Goal: Information Seeking & Learning: Learn about a topic

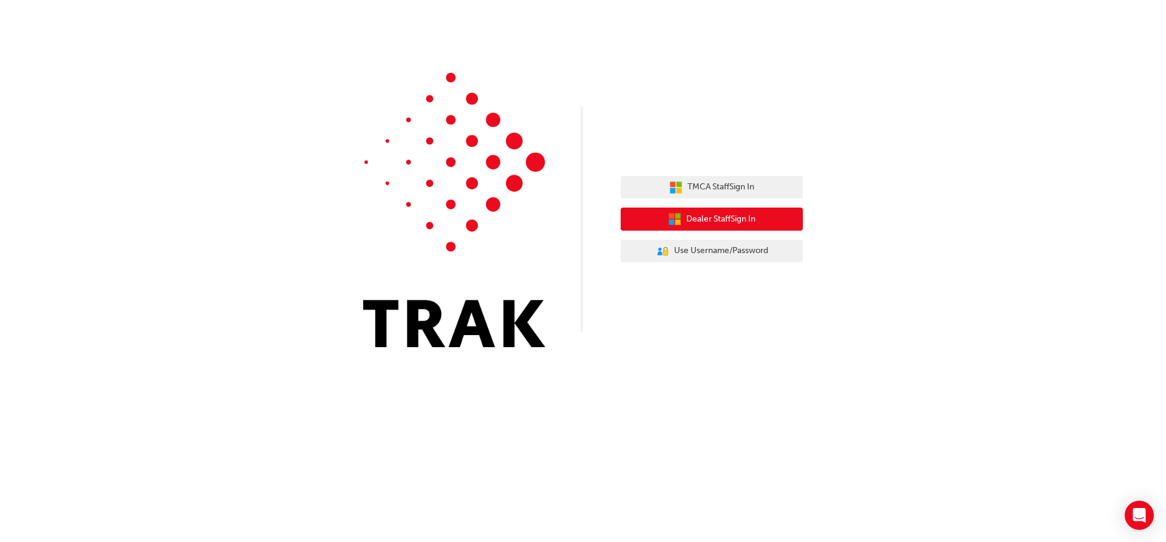
click at [719, 215] on span "Dealer Staff Sign In" at bounding box center [720, 220] width 69 height 14
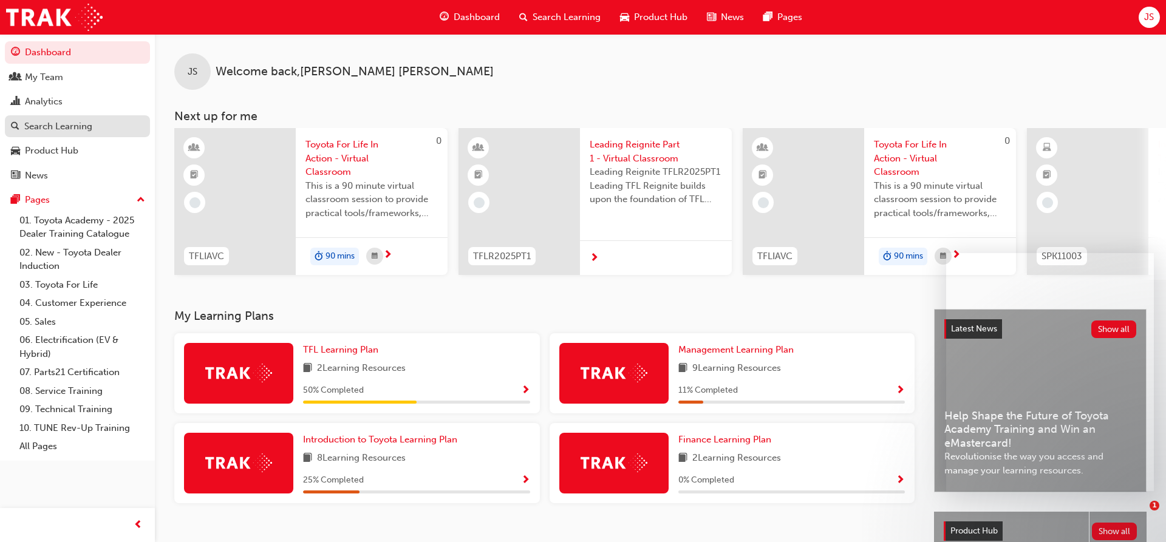
click at [83, 130] on div "Search Learning" at bounding box center [58, 127] width 68 height 14
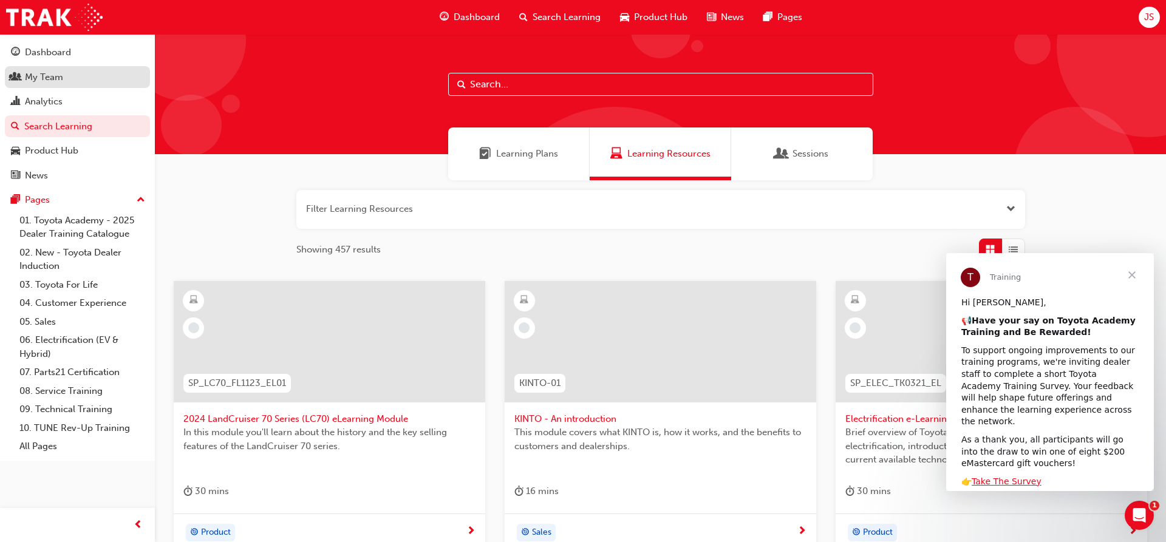
click at [66, 78] on div "My Team" at bounding box center [77, 77] width 133 height 15
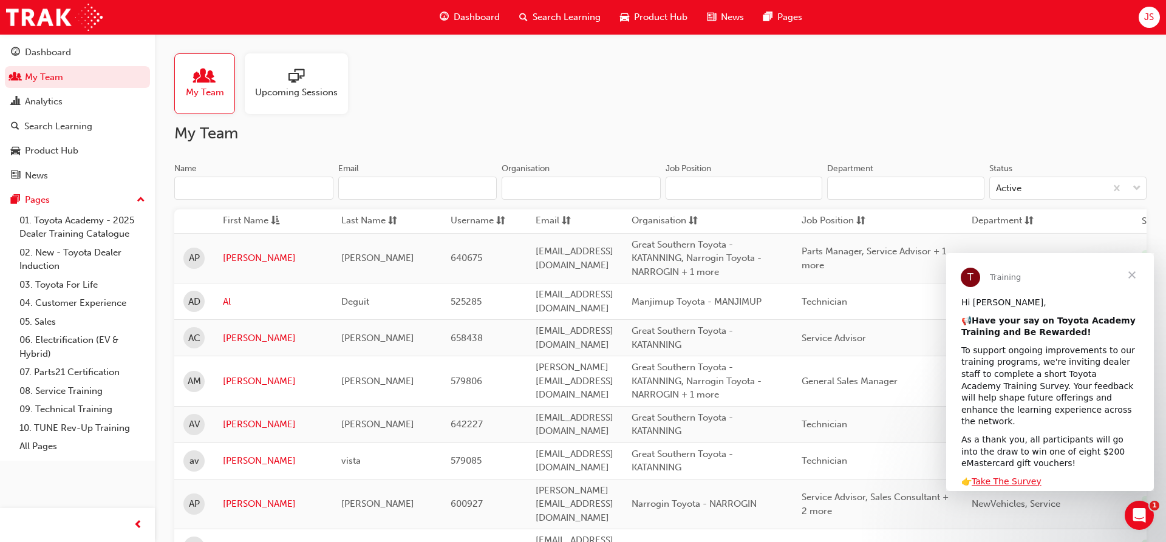
click at [304, 81] on span "sessionType_ONLINE_URL-icon" at bounding box center [296, 77] width 16 height 17
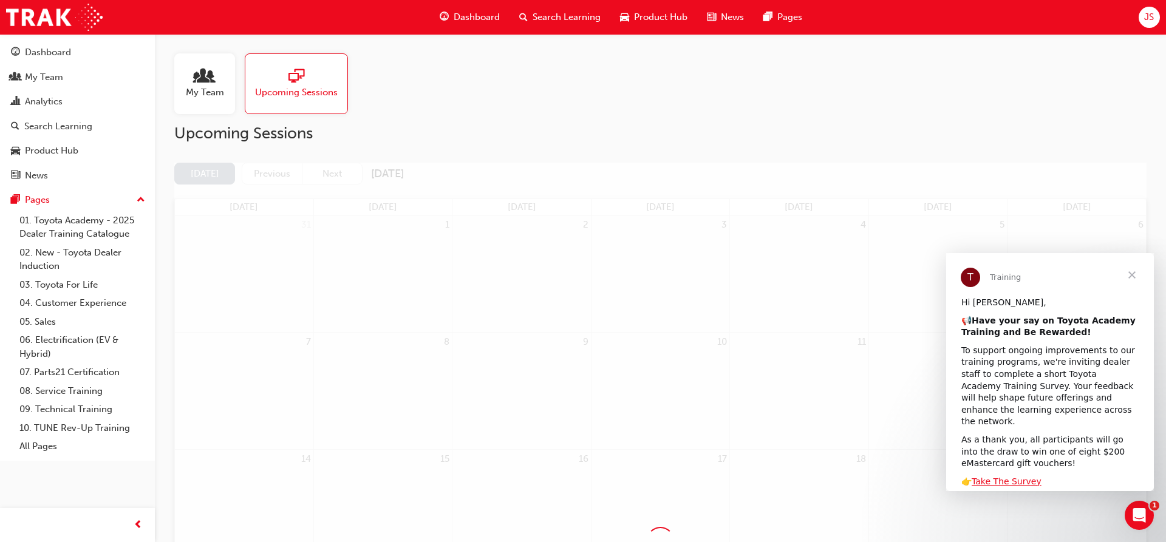
click at [1136, 275] on span "Close" at bounding box center [1132, 275] width 44 height 44
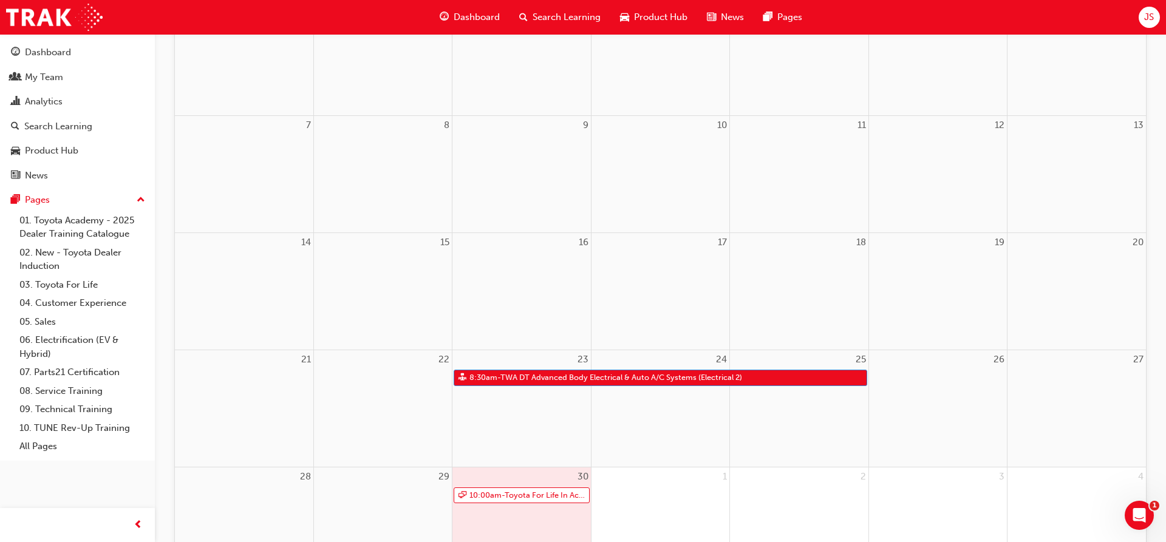
scroll to position [372, 0]
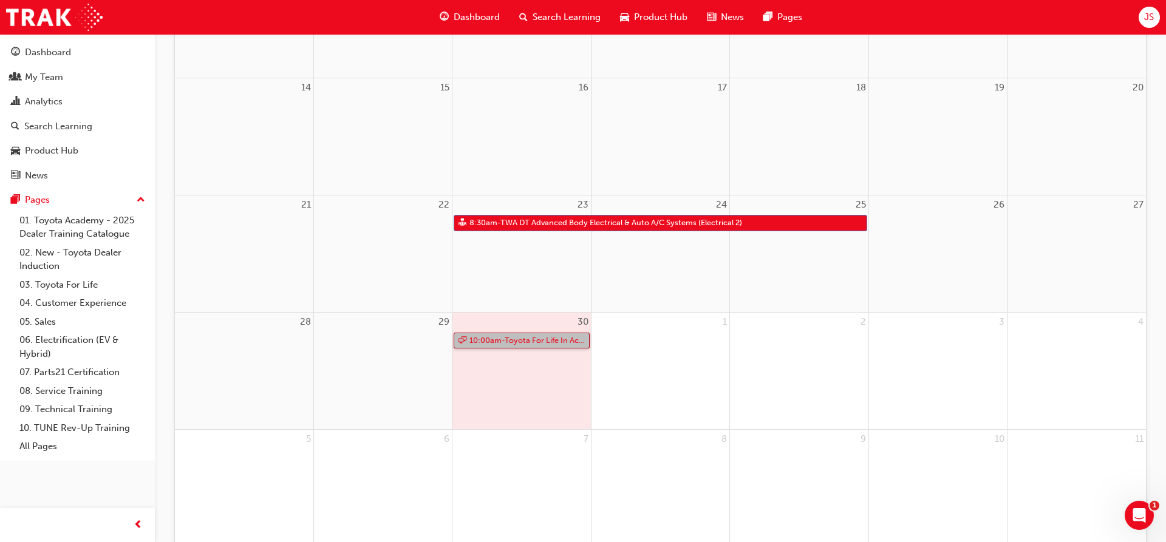
click at [507, 339] on span "10:00am - Toyota For Life In Action - Virtual Classroom" at bounding box center [528, 340] width 118 height 15
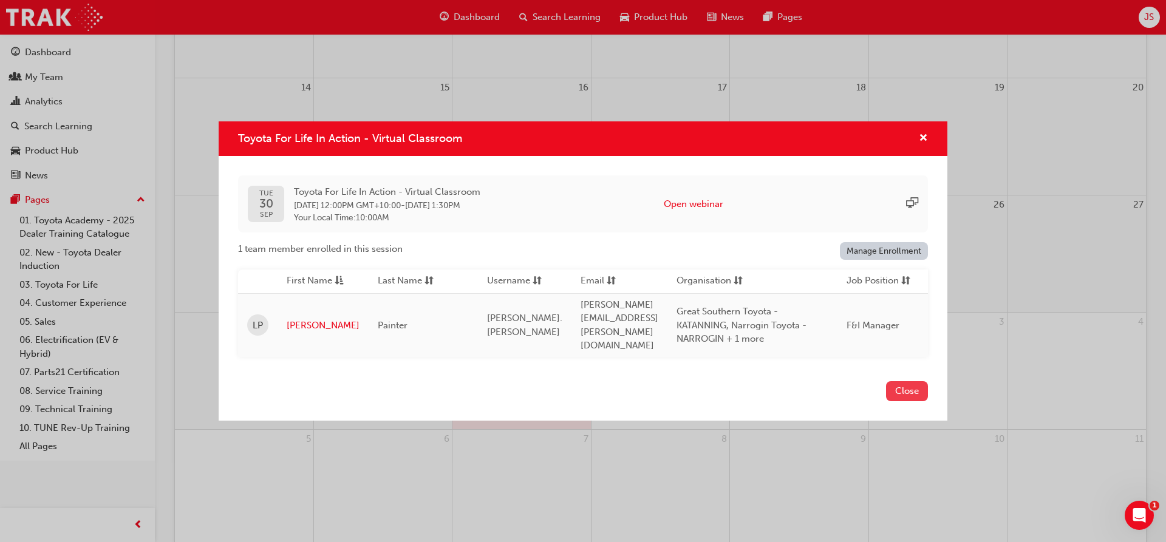
click at [919, 389] on button "Close" at bounding box center [907, 391] width 42 height 20
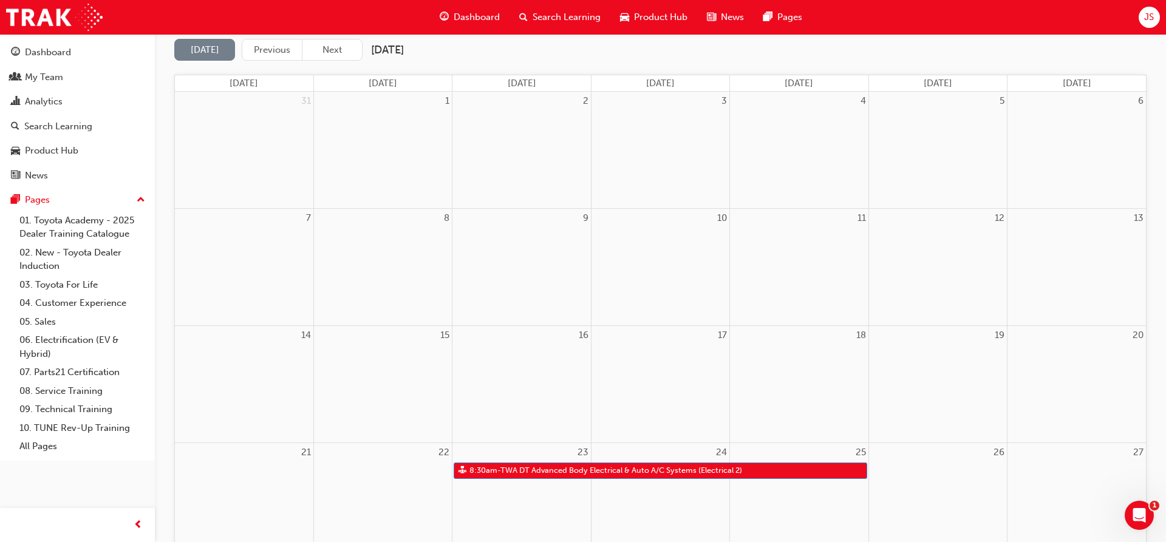
scroll to position [0, 0]
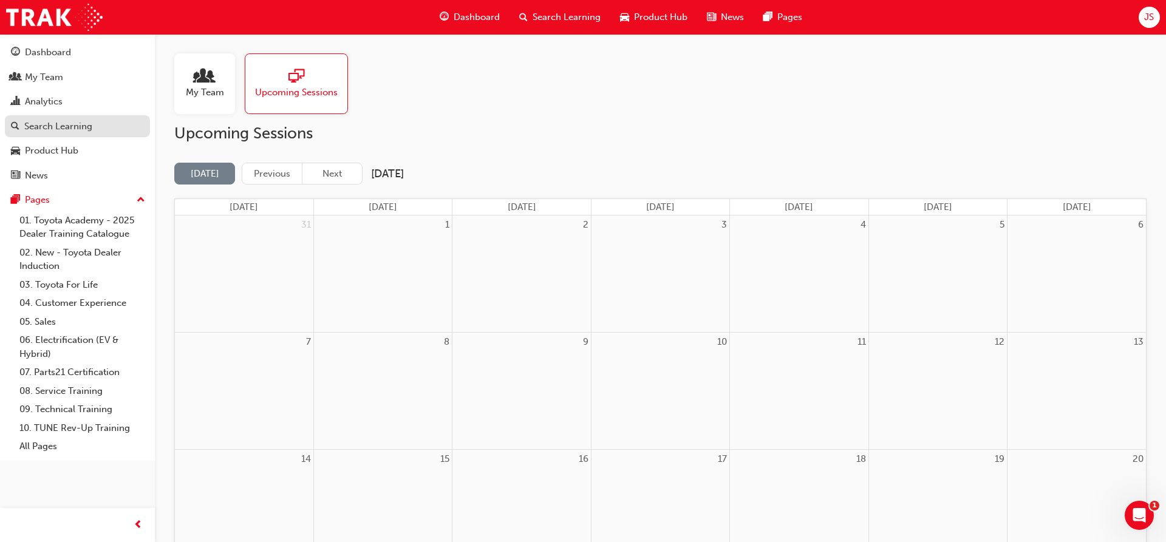
click at [69, 129] on div "Search Learning" at bounding box center [58, 127] width 68 height 14
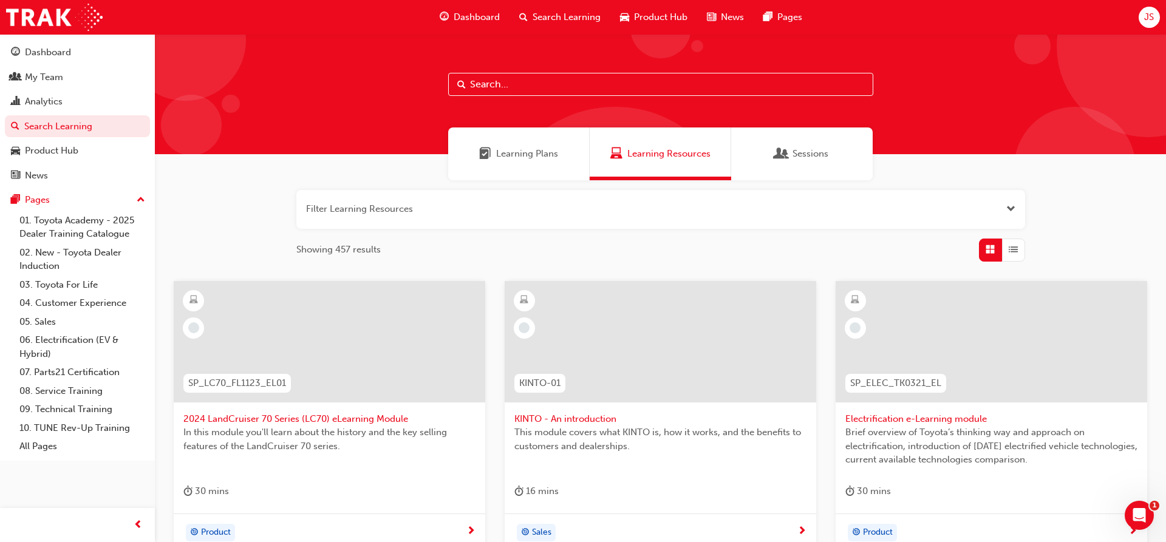
click at [507, 84] on input "text" at bounding box center [660, 84] width 425 height 23
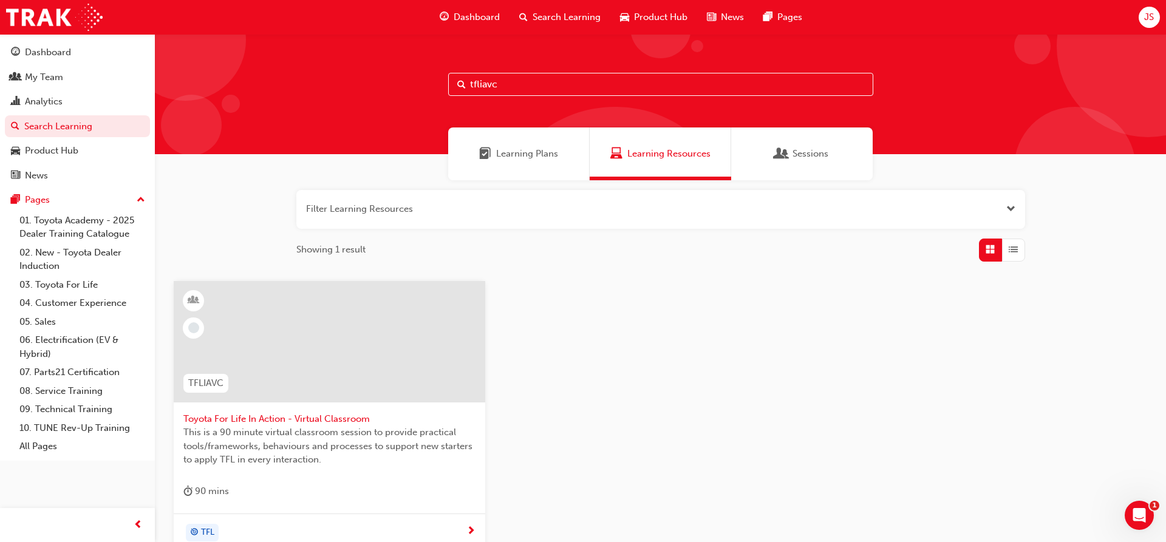
type input "tfliavc"
click at [260, 418] on span "Toyota For Life In Action - Virtual Classroom" at bounding box center [329, 419] width 292 height 14
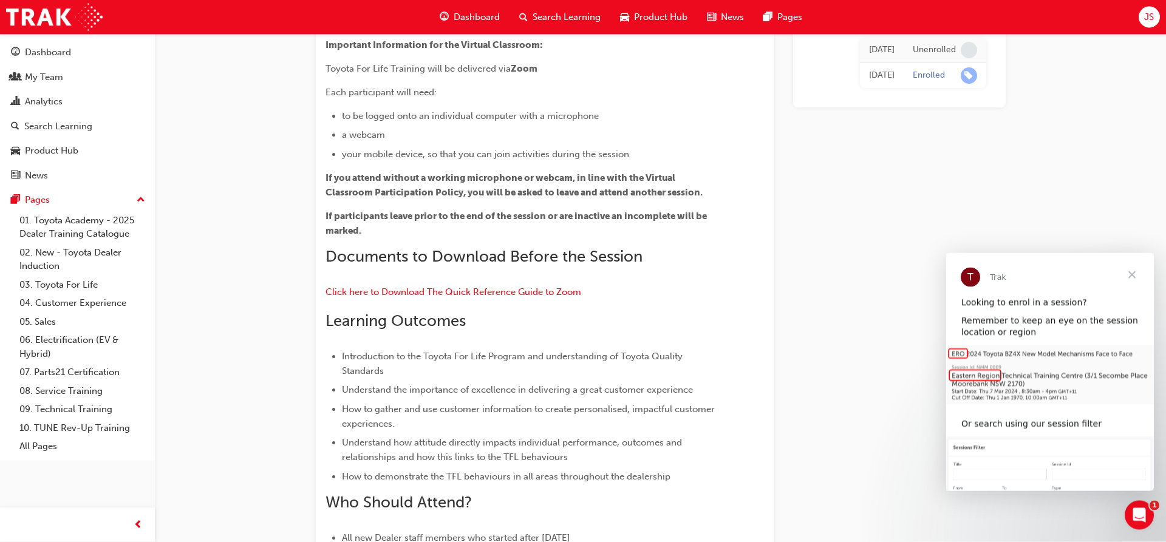
click at [1135, 274] on span "Close" at bounding box center [1132, 275] width 44 height 44
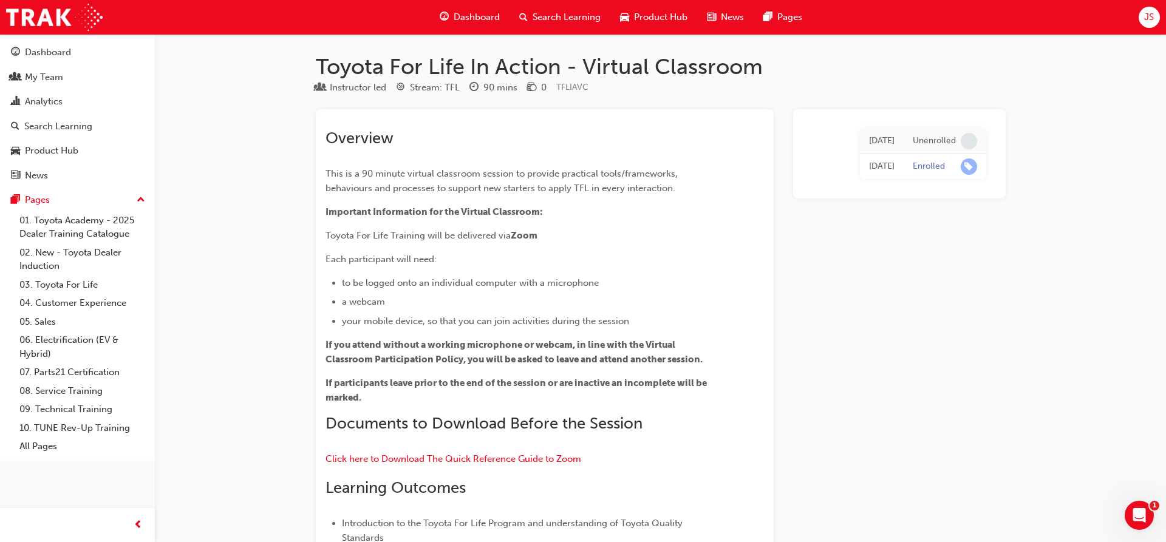
click at [1150, 23] on span "JS" at bounding box center [1149, 17] width 10 height 14
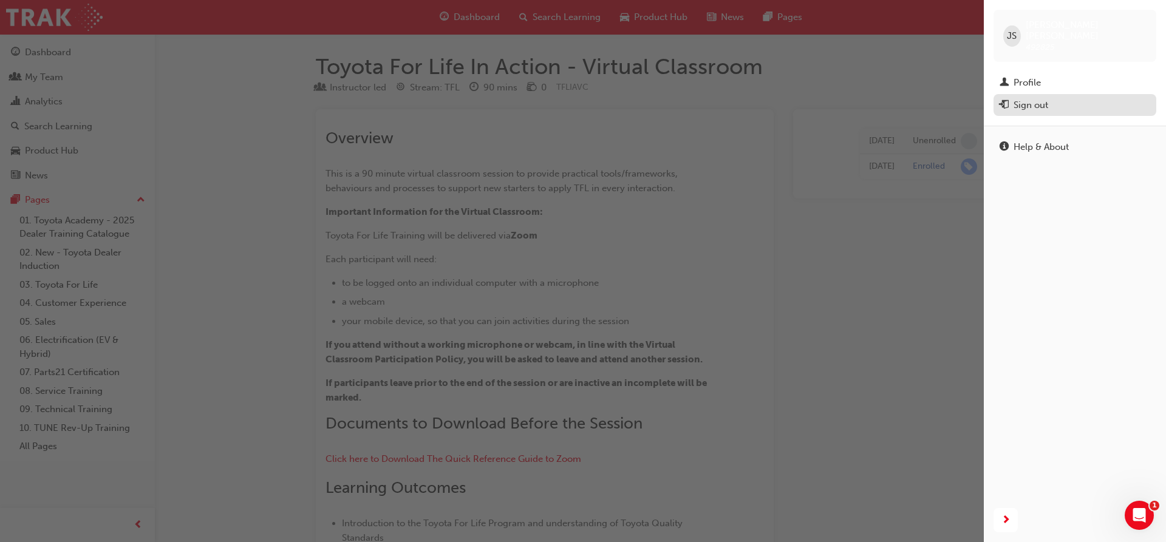
click at [1035, 98] on div "Sign out" at bounding box center [1030, 105] width 35 height 14
